Goal: Find specific page/section: Find specific page/section

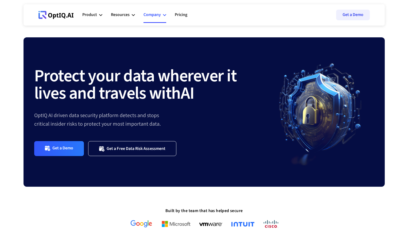
click at [159, 13] on div "Company" at bounding box center [151, 14] width 17 height 7
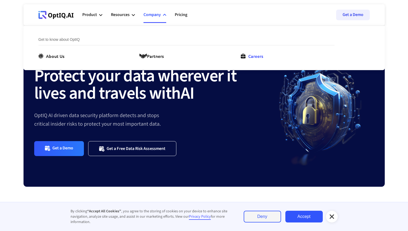
click at [261, 56] on div "Careers" at bounding box center [255, 56] width 15 height 6
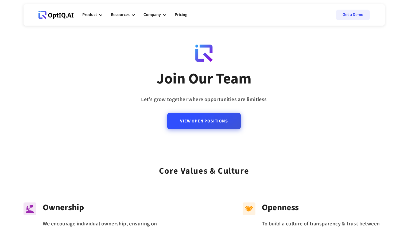
click at [209, 124] on link "View Open Positions" at bounding box center [203, 121] width 73 height 16
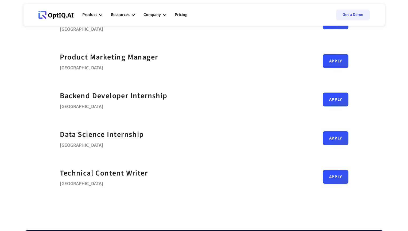
scroll to position [216, 0]
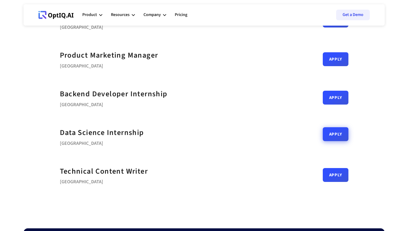
click at [344, 134] on link "Apply" at bounding box center [335, 134] width 26 height 14
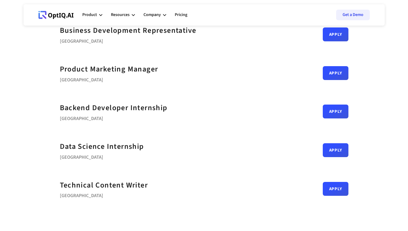
scroll to position [264, 0]
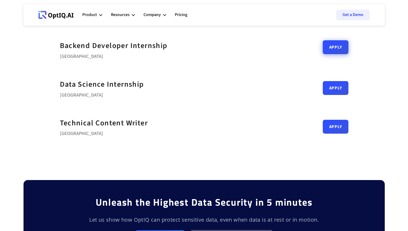
click at [336, 48] on link "Apply" at bounding box center [335, 47] width 26 height 14
click at [338, 88] on link "Apply" at bounding box center [335, 86] width 26 height 14
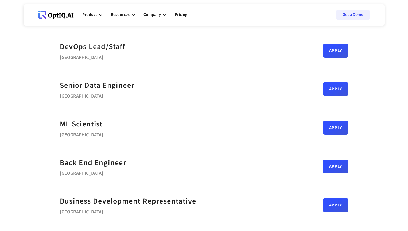
scroll to position [36, 0]
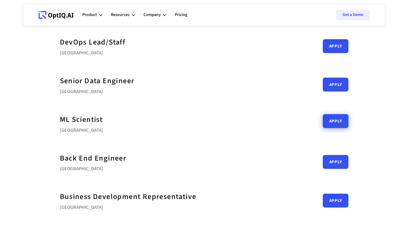
click at [334, 127] on link "Apply" at bounding box center [335, 121] width 26 height 14
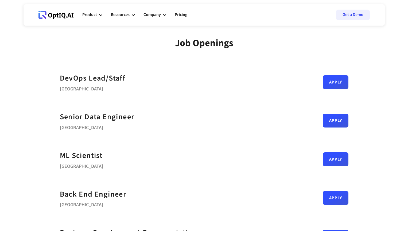
scroll to position [0, 0]
click at [96, 15] on div "Product" at bounding box center [89, 14] width 15 height 7
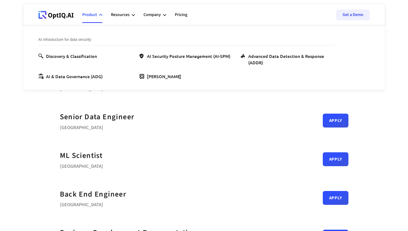
click at [220, 117] on div "Senior Data Engineer Bengaluru Apply" at bounding box center [204, 120] width 288 height 39
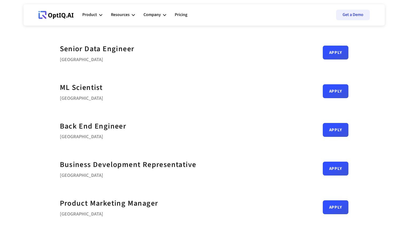
scroll to position [71, 0]
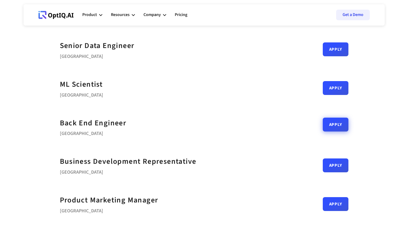
click at [334, 124] on link "Apply" at bounding box center [335, 125] width 26 height 14
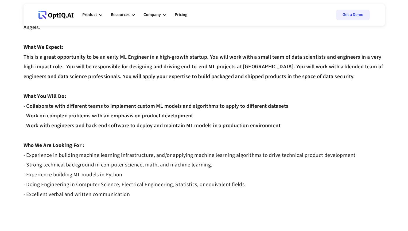
scroll to position [68, 0]
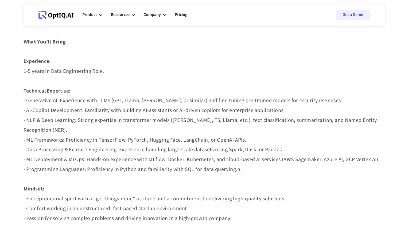
scroll to position [237, 0]
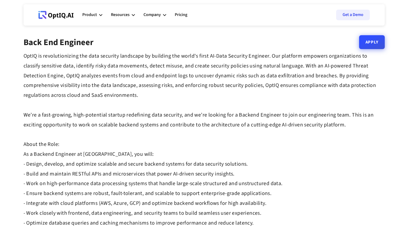
click at [375, 41] on link "Apply" at bounding box center [372, 42] width 26 height 14
